Goal: Task Accomplishment & Management: Manage account settings

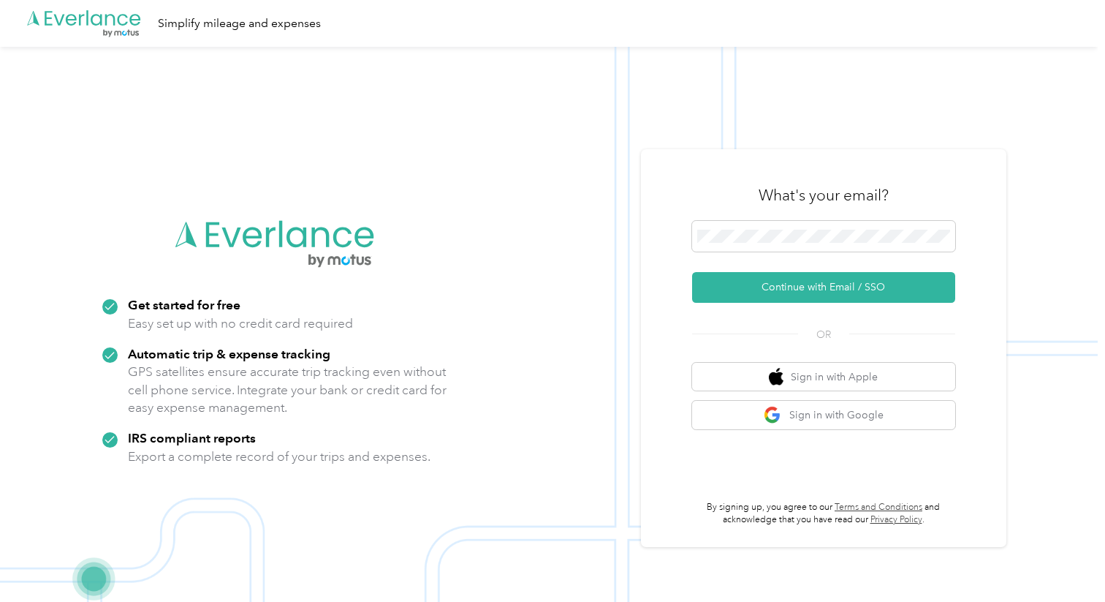
click at [864, 143] on img at bounding box center [549, 348] width 1098 height 602
click at [869, 281] on button "Continue with Email / SSO" at bounding box center [823, 287] width 263 height 31
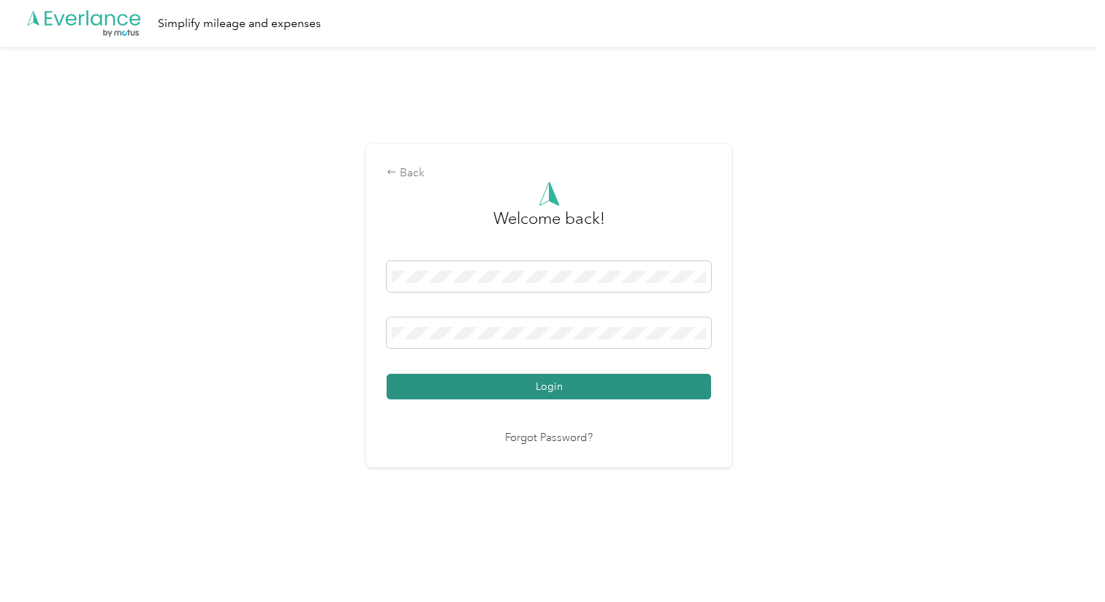
click at [557, 386] on button "Login" at bounding box center [549, 387] width 325 height 26
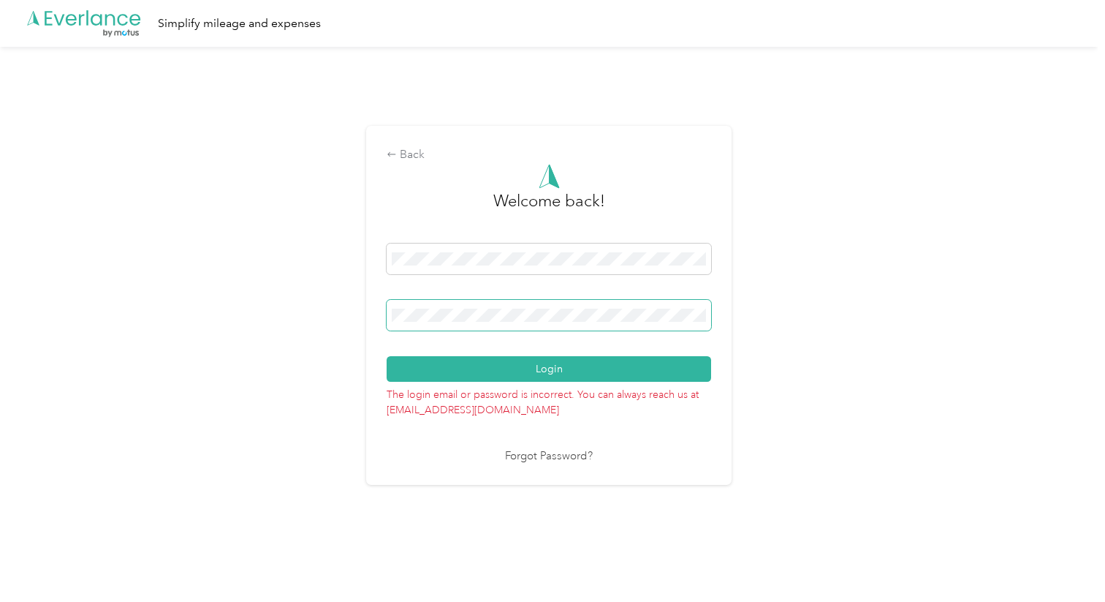
click at [353, 311] on div "Back Welcome back! Login The login email or password is incorrect. You can alwa…" at bounding box center [549, 311] width 1098 height 529
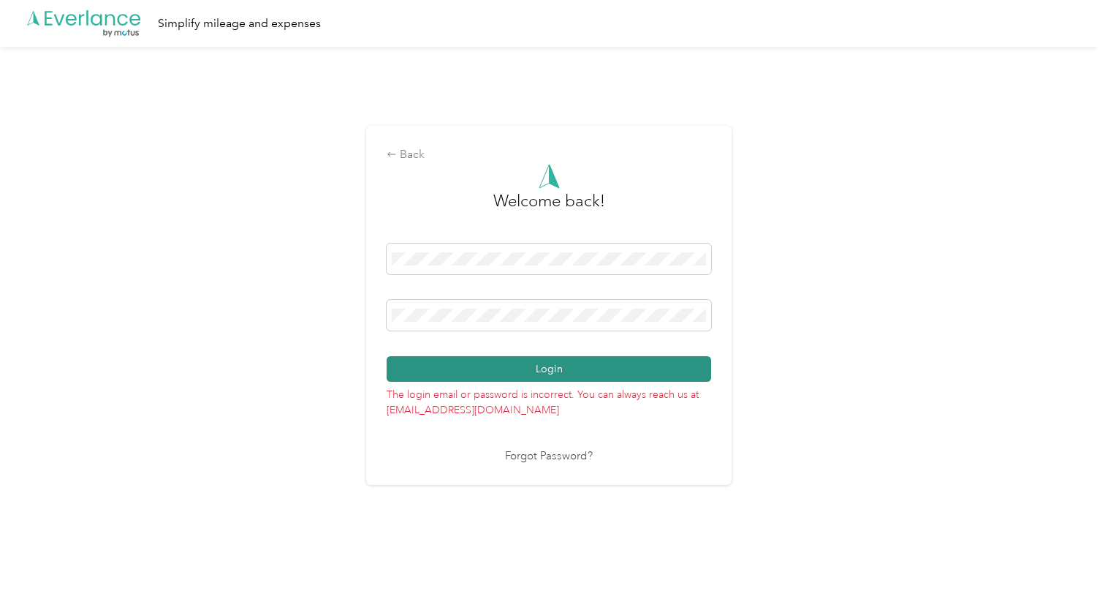
click at [559, 367] on button "Login" at bounding box center [549, 369] width 325 height 26
click at [561, 365] on button "Login" at bounding box center [549, 369] width 325 height 26
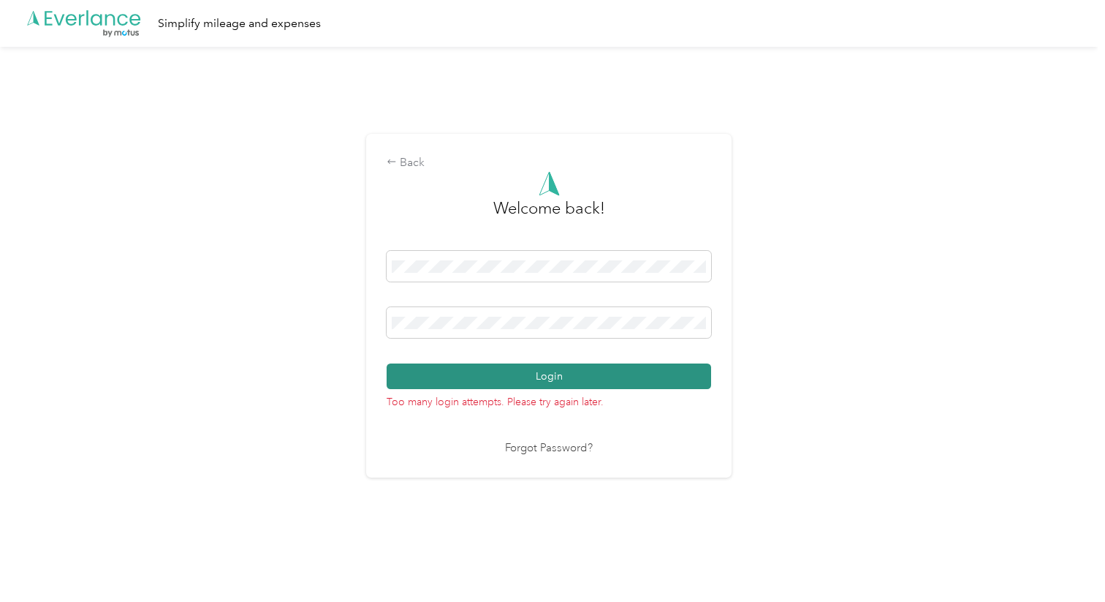
click at [539, 373] on button "Login" at bounding box center [549, 376] width 325 height 26
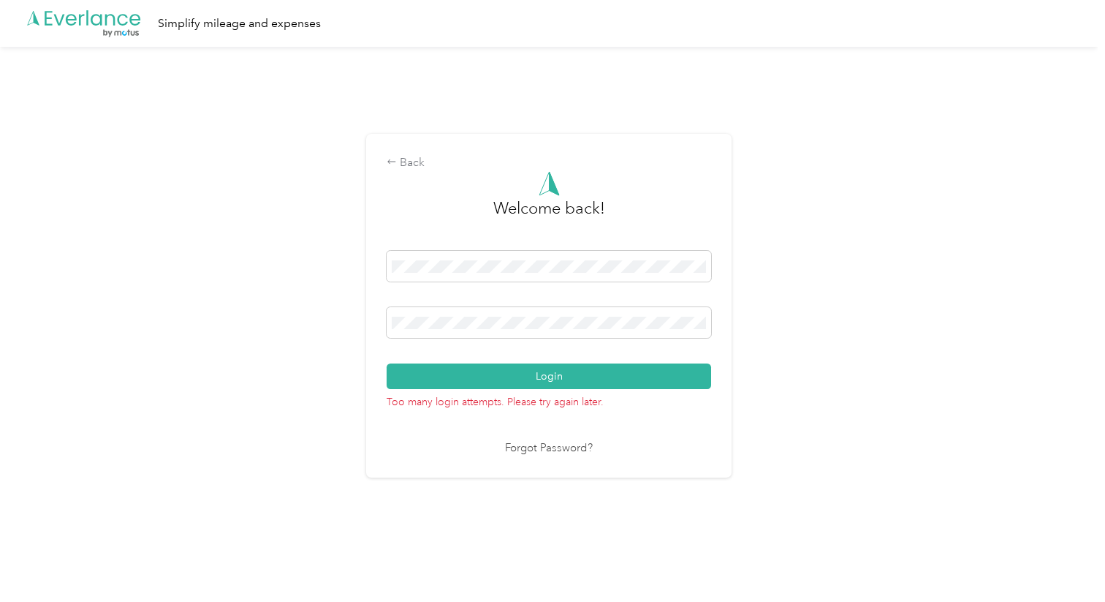
click at [527, 446] on link "Forgot Password?" at bounding box center [549, 448] width 88 height 17
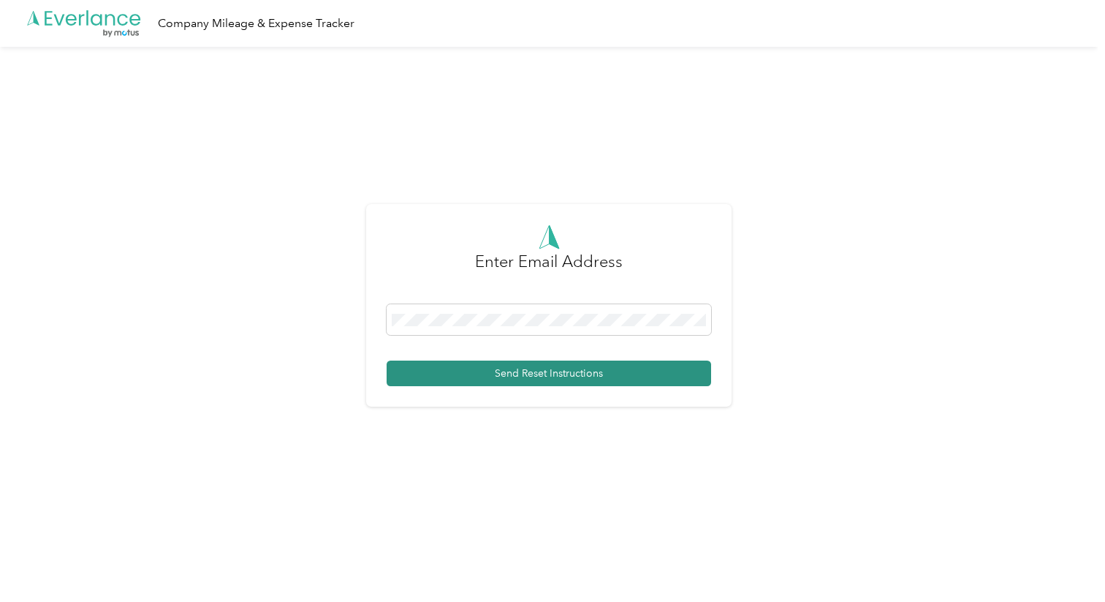
click at [525, 372] on button "Send Reset Instructions" at bounding box center [549, 373] width 325 height 26
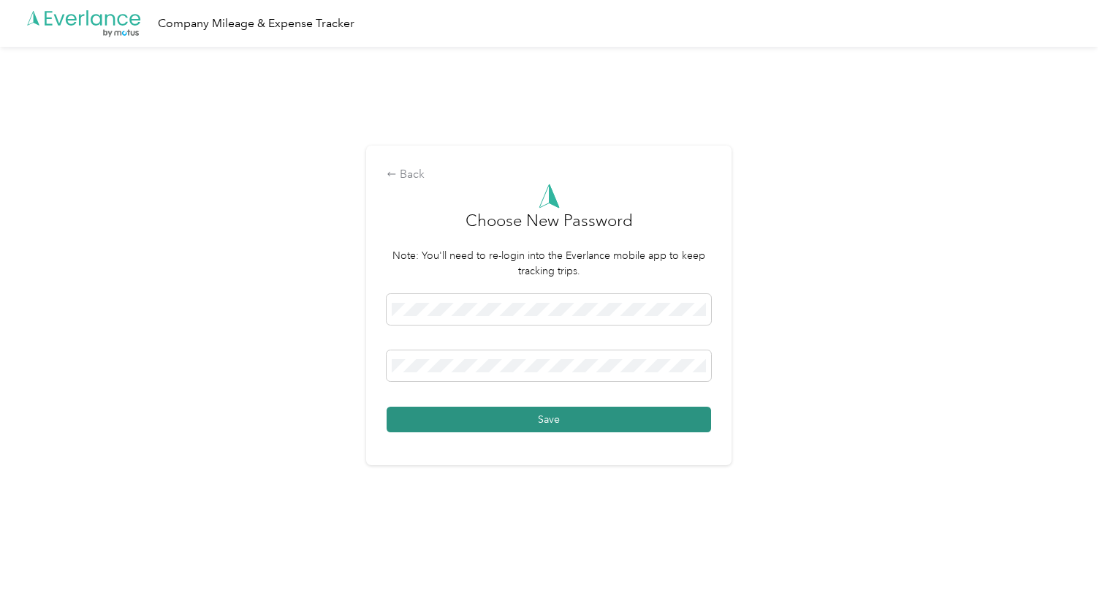
click at [544, 416] on button "Save" at bounding box center [549, 419] width 325 height 26
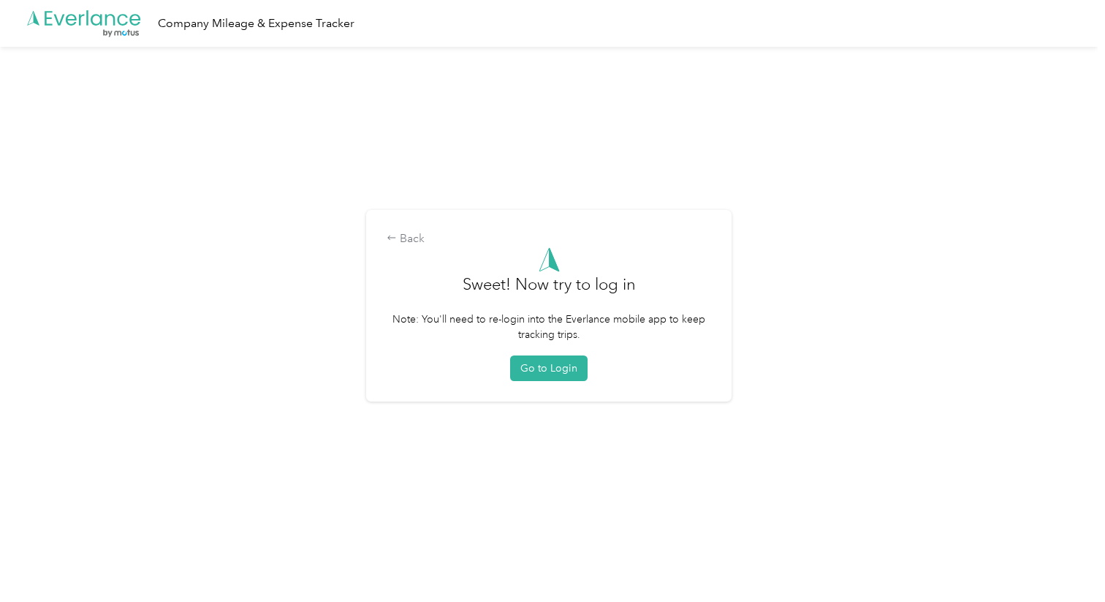
drag, startPoint x: 540, startPoint y: 414, endPoint x: 567, endPoint y: 426, distance: 29.8
click at [567, 426] on div "Back Sweet! Now try to log in Note: You'll need to re-login into the Everlance …" at bounding box center [549, 311] width 1098 height 529
click at [556, 368] on button "Go to Login" at bounding box center [548, 368] width 77 height 26
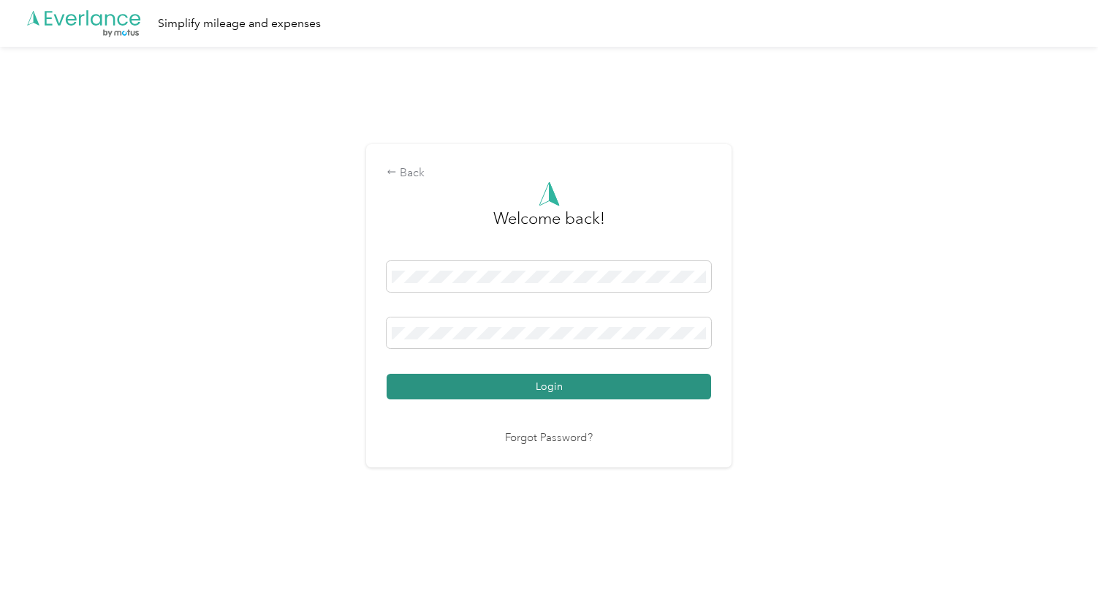
click at [512, 385] on button "Login" at bounding box center [549, 387] width 325 height 26
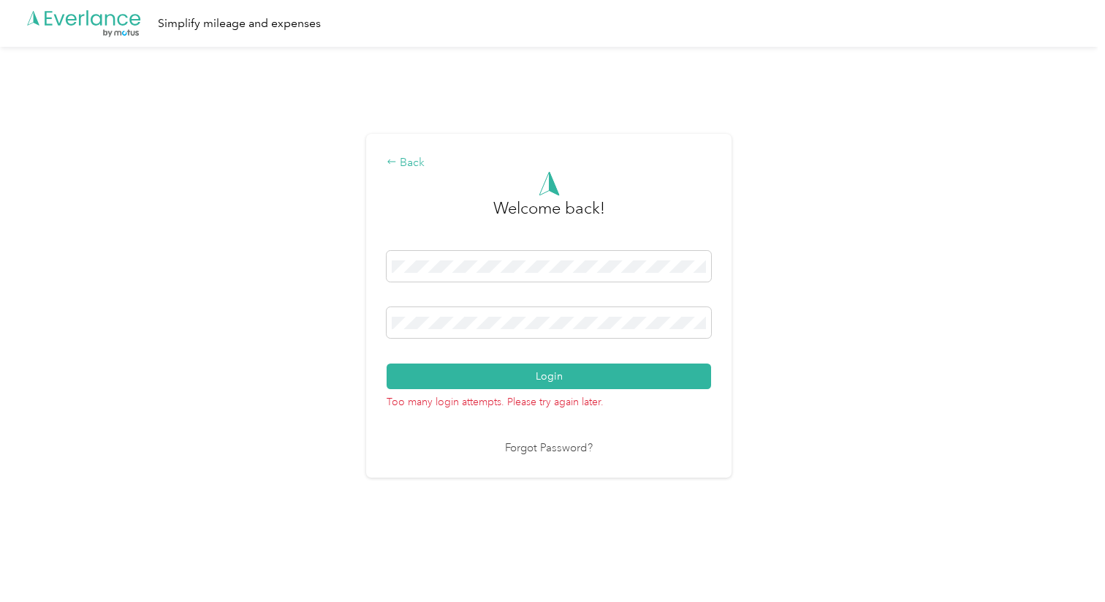
click at [395, 161] on icon at bounding box center [392, 161] width 10 height 10
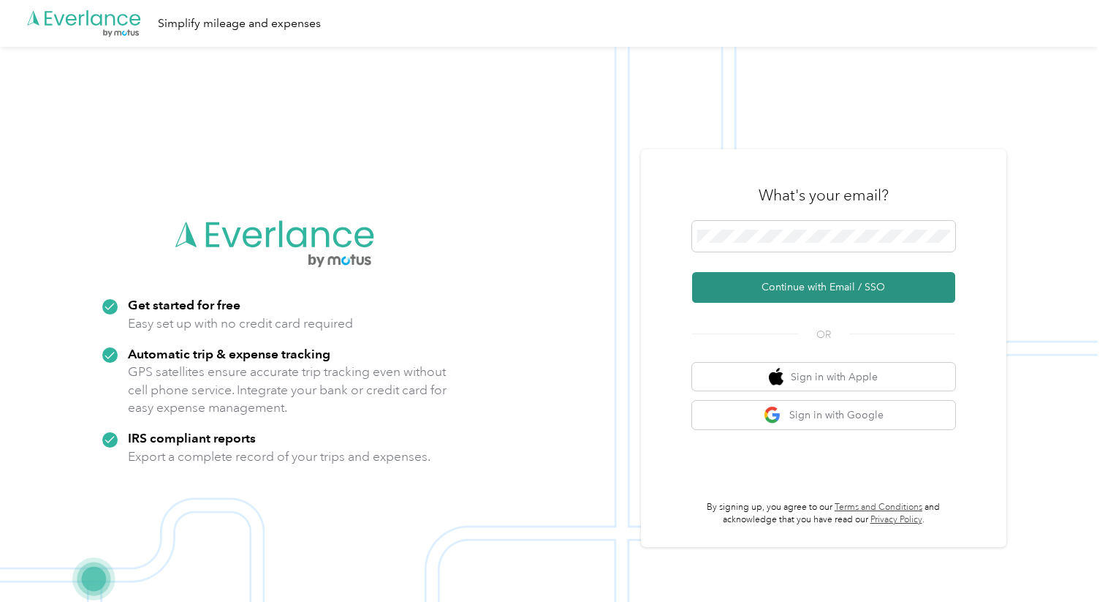
click at [808, 287] on button "Continue with Email / SSO" at bounding box center [823, 287] width 263 height 31
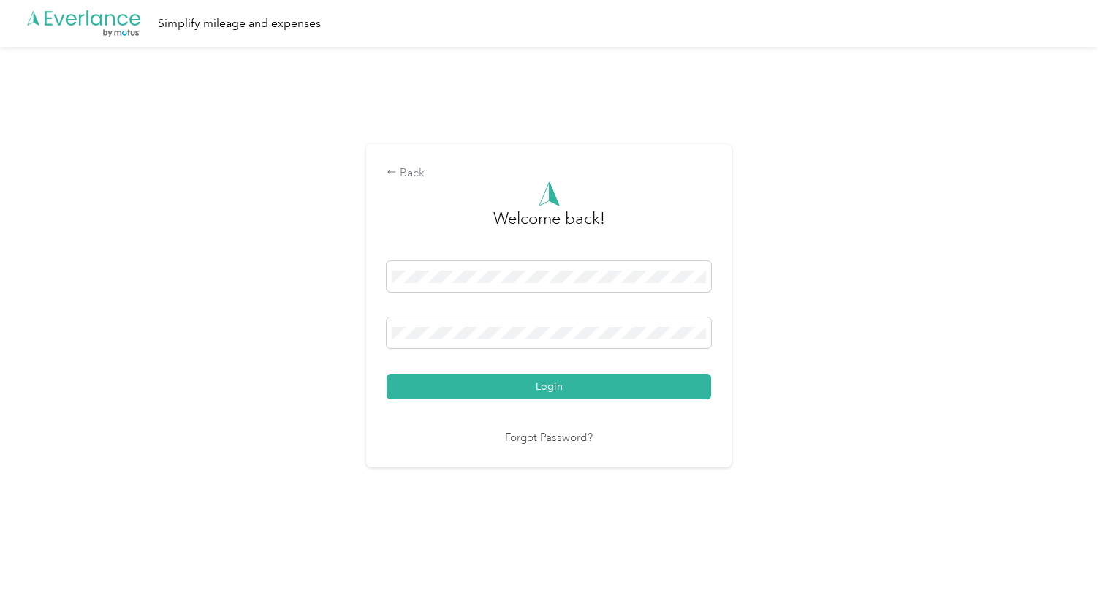
click at [345, 327] on div "Back Welcome back! Login Forgot Password?" at bounding box center [549, 311] width 1098 height 529
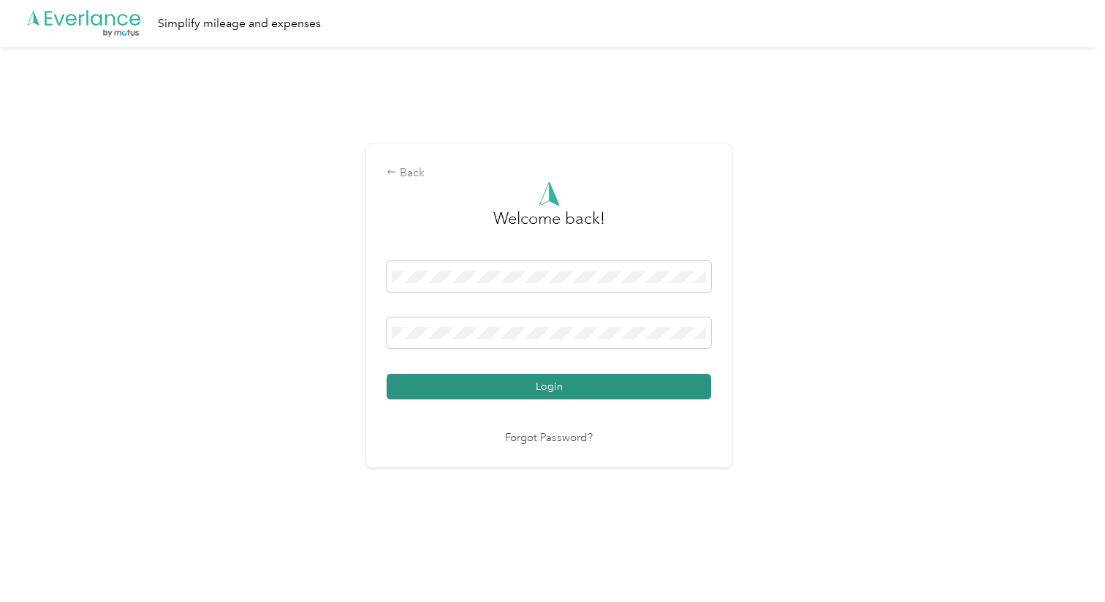
click at [518, 376] on button "Login" at bounding box center [549, 387] width 325 height 26
